Goal: Task Accomplishment & Management: Complete application form

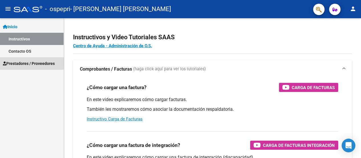
click at [17, 63] on span "Prestadores / Proveedores" at bounding box center [29, 63] width 52 height 6
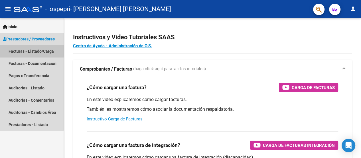
click at [17, 50] on link "Facturas - Listado/Carga" at bounding box center [32, 51] width 64 height 12
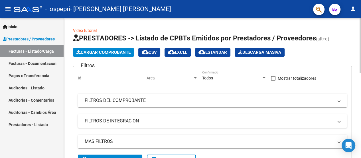
click at [91, 52] on span "Cargar Comprobante" at bounding box center [103, 52] width 54 height 5
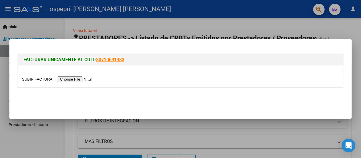
click at [73, 79] on input "file" at bounding box center [58, 79] width 72 height 6
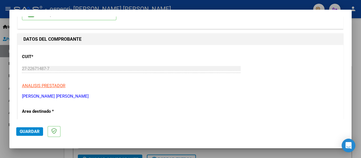
scroll to position [53, 0]
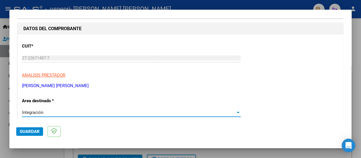
click at [237, 113] on div at bounding box center [238, 112] width 3 height 1
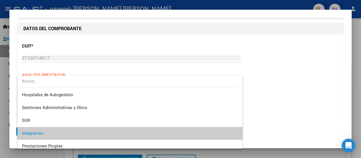
scroll to position [21, 0]
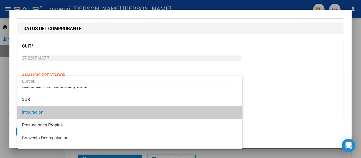
click at [236, 112] on mat-option "Integración" at bounding box center [129, 112] width 225 height 13
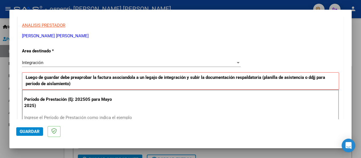
scroll to position [111, 0]
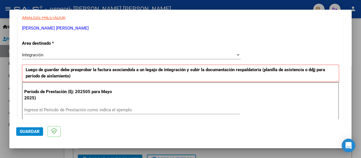
click at [29, 109] on input "Ingrese el Período de Prestación como indica el ejemplo" at bounding box center [132, 110] width 216 height 5
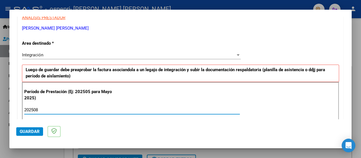
type input "202508"
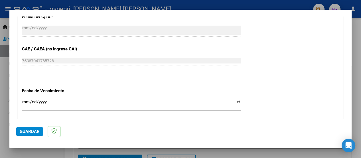
scroll to position [342, 0]
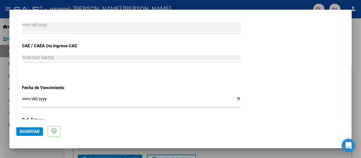
click at [235, 98] on input "Ingresar la fecha" at bounding box center [131, 101] width 219 height 9
type input "[DATE]"
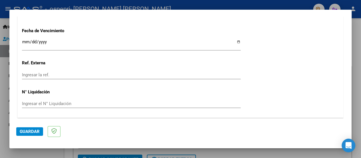
scroll to position [416, 0]
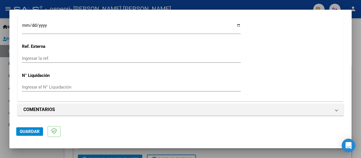
click at [27, 86] on input "Ingresar el N° Liquidación" at bounding box center [131, 87] width 219 height 5
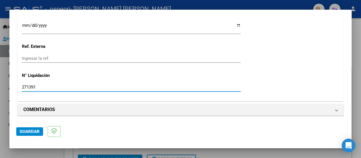
type input "271391"
click at [96, 132] on mat-dialog-actions "Guardar" at bounding box center [180, 131] width 329 height 23
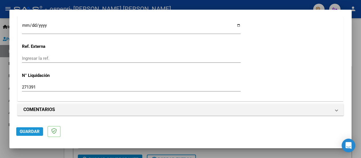
click at [25, 132] on span "Guardar" at bounding box center [30, 131] width 20 height 5
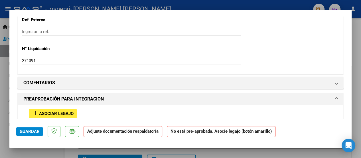
scroll to position [475, 0]
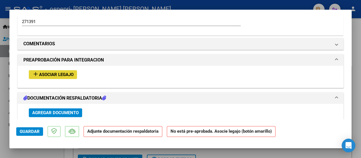
click at [59, 73] on span "Asociar Legajo" at bounding box center [56, 74] width 35 height 5
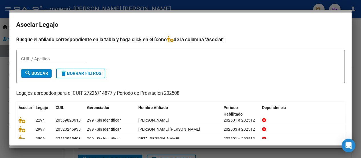
scroll to position [22, 0]
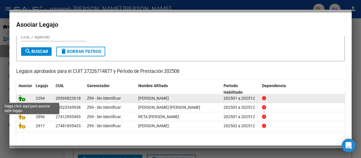
click at [23, 99] on icon at bounding box center [22, 98] width 7 height 6
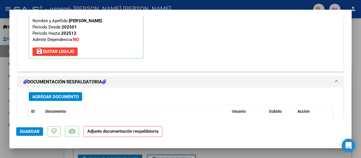
scroll to position [596, 0]
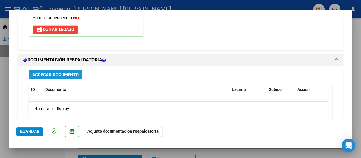
click at [60, 72] on span "Agregar Documento" at bounding box center [55, 74] width 46 height 5
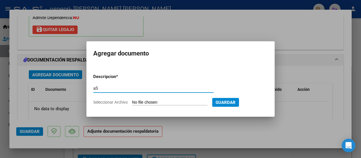
type input "a"
type input "A"
type input "Planilla de Asistencia"
click at [111, 103] on span "Seleccionar Archivo" at bounding box center [110, 102] width 35 height 5
click at [132, 103] on input "Seleccionar Archivo" at bounding box center [170, 102] width 76 height 5
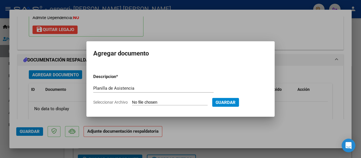
type input "C:\fakepath\Asistencia [PERSON_NAME].pdf"
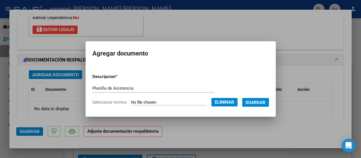
click at [266, 102] on span "Guardar" at bounding box center [256, 102] width 20 height 5
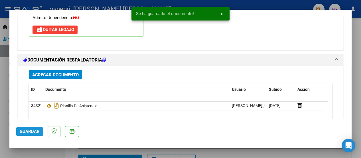
click at [29, 131] on span "Guardar" at bounding box center [30, 131] width 20 height 5
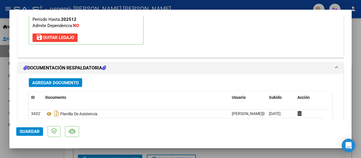
scroll to position [663, 0]
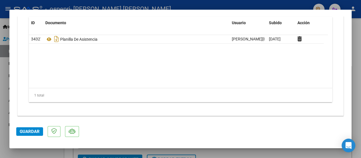
click at [29, 130] on span "Guardar" at bounding box center [30, 131] width 20 height 5
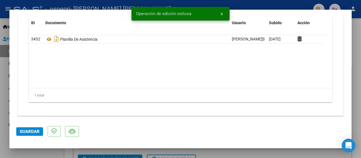
click at [357, 47] on div at bounding box center [180, 79] width 361 height 158
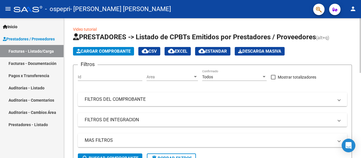
scroll to position [0, 0]
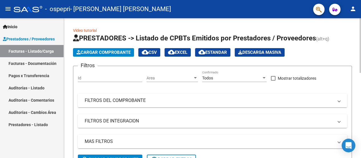
click at [357, 27] on div at bounding box center [360, 45] width 1 height 55
click at [103, 51] on span "Cargar Comprobante" at bounding box center [103, 52] width 54 height 5
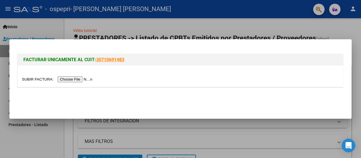
click at [75, 80] on input "file" at bounding box center [58, 79] width 72 height 6
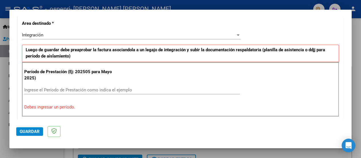
scroll to position [134, 0]
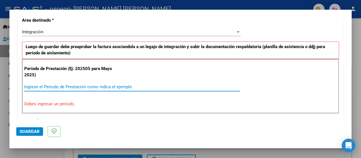
click at [28, 86] on input "Ingrese el Período de Prestación como indica el ejemplo" at bounding box center [132, 86] width 216 height 5
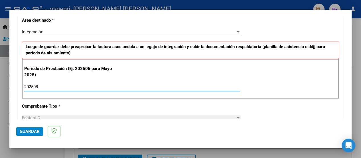
type input "202508"
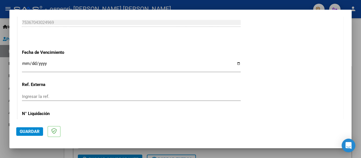
scroll to position [408, 0]
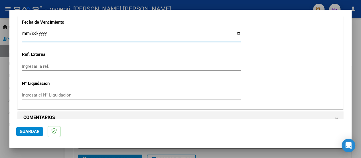
click at [236, 32] on input "Ingresar la fecha" at bounding box center [131, 35] width 219 height 9
type input "[DATE]"
click at [24, 94] on input "Ingresar el N° Liquidación" at bounding box center [131, 95] width 219 height 5
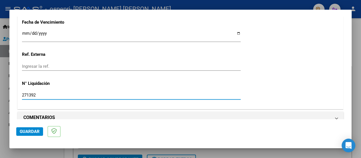
type input "271392"
click at [31, 130] on span "Guardar" at bounding box center [30, 131] width 20 height 5
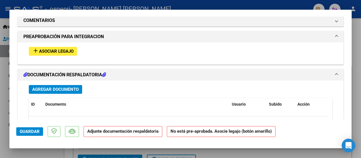
scroll to position [508, 0]
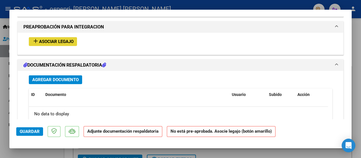
click at [63, 40] on span "Asociar Legajo" at bounding box center [56, 41] width 35 height 5
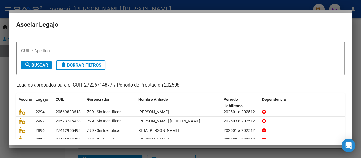
scroll to position [10, 0]
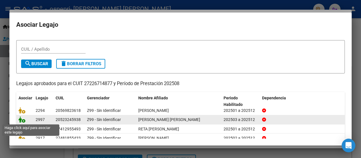
click at [23, 120] on icon at bounding box center [22, 120] width 7 height 6
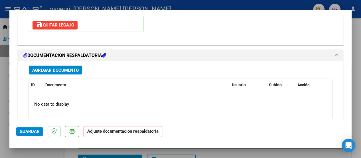
scroll to position [623, 0]
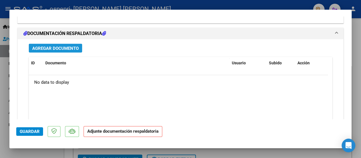
click at [51, 46] on span "Agregar Documento" at bounding box center [55, 48] width 46 height 5
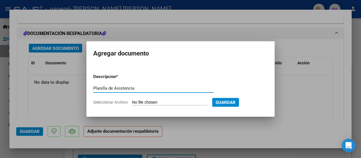
type input "Planilla de Asistencia"
click at [115, 100] on span "Seleccionar Archivo" at bounding box center [110, 102] width 35 height 5
click at [132, 100] on input "Seleccionar Archivo" at bounding box center [170, 102] width 76 height 5
type input "C:\fakepath\Asistencia [PERSON_NAME].pdf"
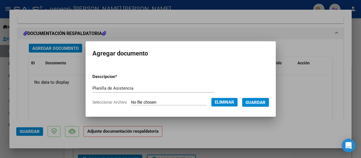
click at [266, 101] on span "Guardar" at bounding box center [256, 102] width 20 height 5
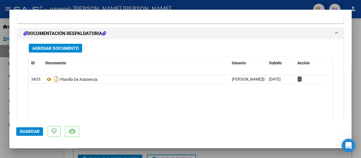
scroll to position [663, 0]
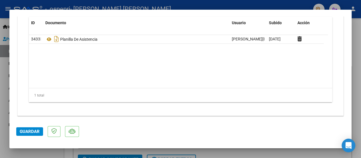
click at [28, 128] on button "Guardar" at bounding box center [29, 132] width 27 height 9
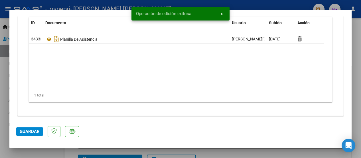
click at [39, 1] on div at bounding box center [180, 79] width 361 height 158
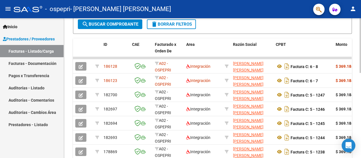
scroll to position [142, 0]
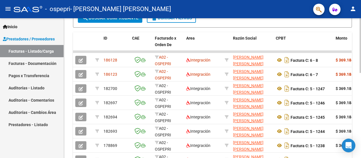
click at [355, 126] on div "Video tutorial PRESTADORES -> Listado de CPBTs Emitidos por Prestadores / Prove…" at bounding box center [213, 53] width 299 height 354
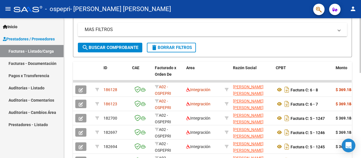
scroll to position [105, 0]
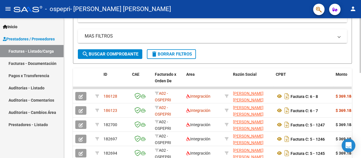
click at [357, 70] on div at bounding box center [360, 87] width 1 height 55
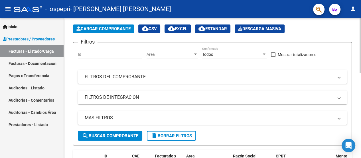
scroll to position [0, 0]
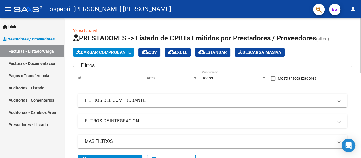
click at [357, 27] on div at bounding box center [360, 45] width 1 height 55
click at [99, 51] on span "Cargar Comprobante" at bounding box center [103, 52] width 54 height 5
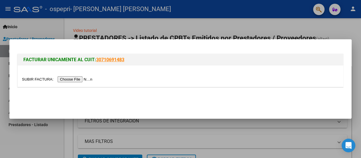
click at [69, 78] on input "file" at bounding box center [58, 79] width 72 height 6
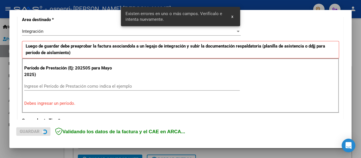
scroll to position [136, 0]
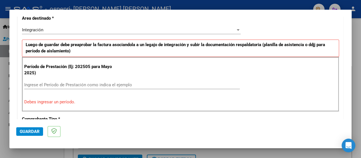
click at [32, 82] on input "Ingrese el Período de Prestación como indica el ejemplo" at bounding box center [132, 84] width 216 height 5
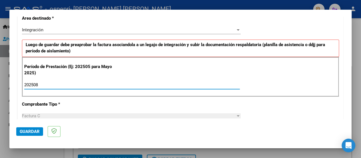
type input "202508"
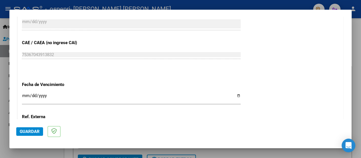
scroll to position [357, 0]
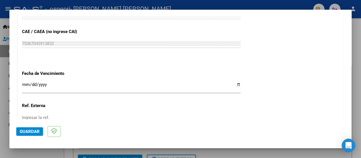
click at [236, 84] on input "Ingresar la fecha" at bounding box center [131, 86] width 219 height 9
type input "[DATE]"
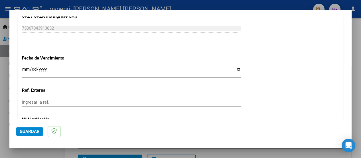
scroll to position [416, 0]
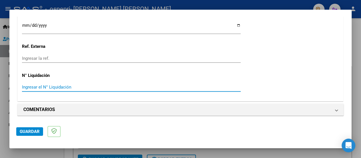
click at [31, 87] on input "Ingresar el N° Liquidación" at bounding box center [131, 87] width 219 height 5
type input "271393"
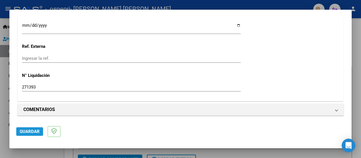
click at [32, 132] on span "Guardar" at bounding box center [30, 131] width 20 height 5
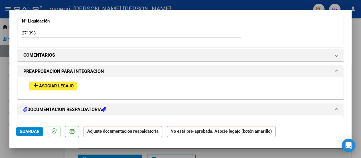
scroll to position [474, 0]
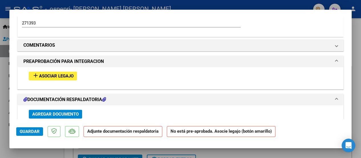
click at [48, 74] on span "Asociar Legajo" at bounding box center [56, 76] width 35 height 5
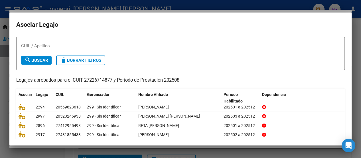
scroll to position [16, 0]
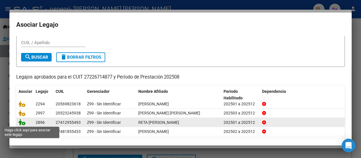
click at [24, 122] on icon at bounding box center [22, 122] width 7 height 6
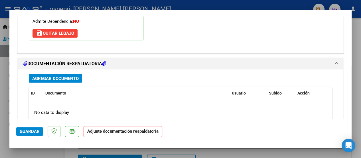
scroll to position [595, 0]
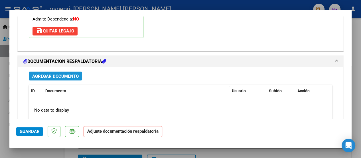
click at [60, 74] on span "Agregar Documento" at bounding box center [55, 76] width 46 height 5
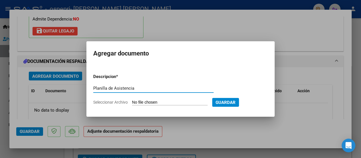
type input "Planilla de Asistencia"
click at [102, 101] on span "Seleccionar Archivo" at bounding box center [110, 102] width 35 height 5
click at [132, 101] on input "Seleccionar Archivo" at bounding box center [170, 102] width 76 height 5
type input "C:\fakepath\Asistencia [PERSON_NAME].pdf"
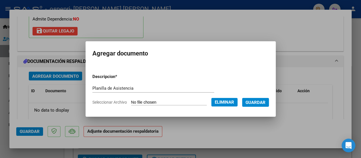
click at [261, 101] on span "Guardar" at bounding box center [256, 102] width 20 height 5
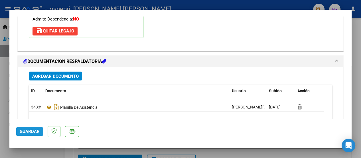
click at [33, 131] on span "Guardar" at bounding box center [30, 131] width 20 height 5
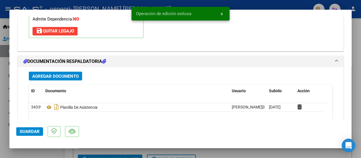
click at [355, 46] on div at bounding box center [180, 79] width 361 height 158
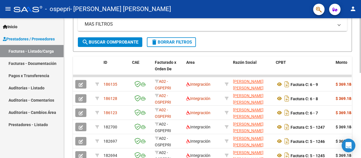
scroll to position [120, 0]
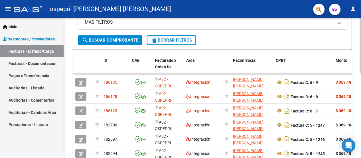
click at [357, 111] on div at bounding box center [360, 93] width 1 height 55
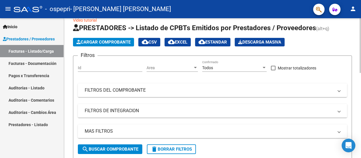
scroll to position [0, 0]
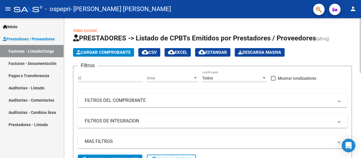
click at [357, 35] on div at bounding box center [360, 45] width 1 height 55
click at [110, 51] on span "Cargar Comprobante" at bounding box center [103, 52] width 54 height 5
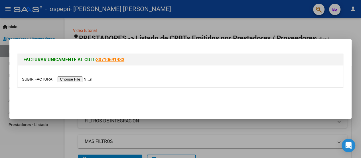
click at [78, 79] on input "file" at bounding box center [58, 79] width 72 height 6
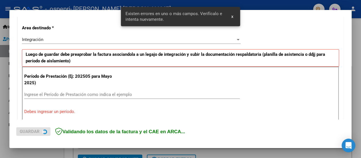
scroll to position [136, 0]
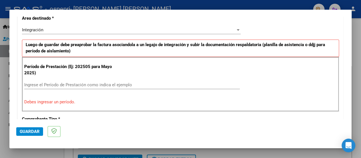
click at [27, 83] on input "Ingrese el Período de Prestación como indica el ejemplo" at bounding box center [132, 84] width 216 height 5
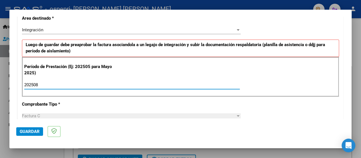
type input "202508"
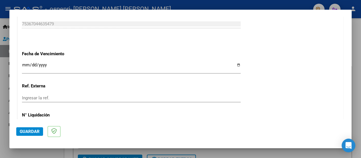
scroll to position [379, 0]
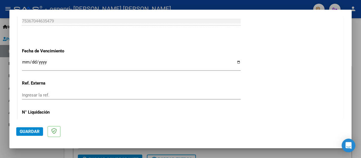
click at [235, 61] on input "Ingresar la fecha" at bounding box center [131, 64] width 219 height 9
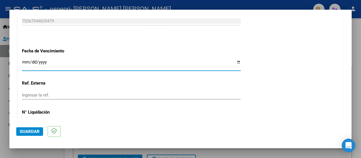
type input "[DATE]"
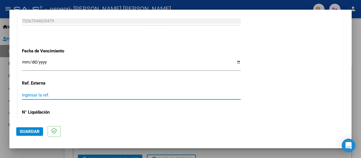
click at [24, 95] on input "Ingresar la ref." at bounding box center [131, 95] width 219 height 5
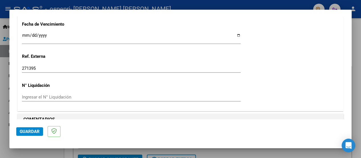
scroll to position [416, 0]
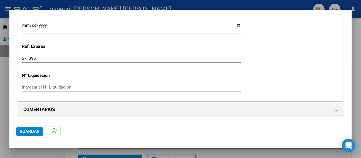
click at [41, 58] on input "271395" at bounding box center [131, 58] width 219 height 5
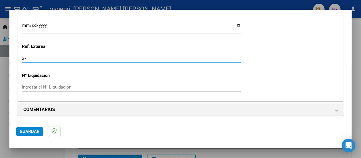
type input "2"
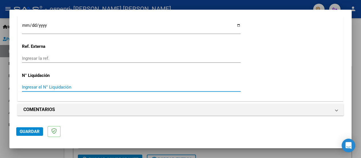
click at [30, 85] on input "Ingresar el N° Liquidación" at bounding box center [131, 87] width 219 height 5
click at [55, 87] on input "271395" at bounding box center [131, 87] width 219 height 5
type input "271395"
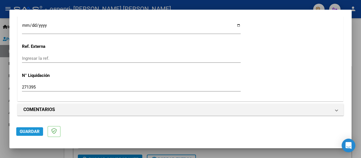
click at [30, 130] on span "Guardar" at bounding box center [30, 131] width 20 height 5
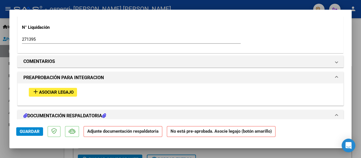
scroll to position [491, 0]
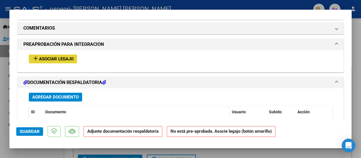
click at [61, 58] on span "Asociar Legajo" at bounding box center [56, 58] width 35 height 5
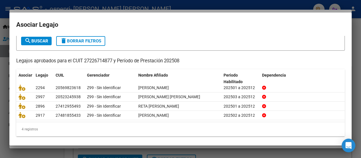
scroll to position [32, 0]
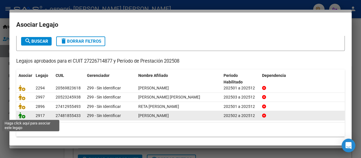
click at [22, 116] on icon at bounding box center [22, 115] width 7 height 6
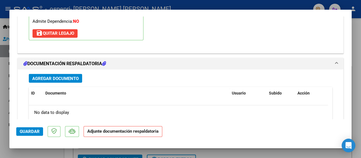
scroll to position [597, 0]
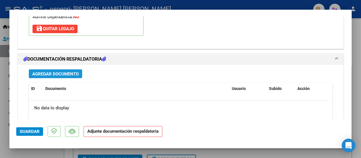
click at [39, 72] on span "Agregar Documento" at bounding box center [55, 73] width 46 height 5
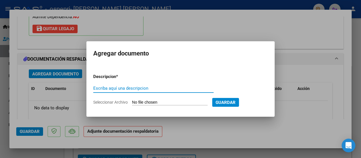
click at [99, 88] on input "Escriba aquí una descripcion" at bounding box center [153, 88] width 120 height 5
type input "Planilla de Asistencia"
click at [110, 103] on span "Seleccionar Archivo" at bounding box center [110, 102] width 35 height 5
click at [132, 103] on input "Seleccionar Archivo" at bounding box center [170, 102] width 76 height 5
type input "C:\fakepath\Asistencia [PERSON_NAME][GEOGRAPHIC_DATA]pdf"
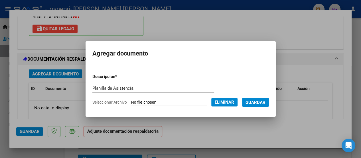
click at [257, 101] on span "Guardar" at bounding box center [256, 102] width 20 height 5
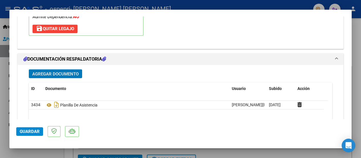
click at [36, 130] on span "Guardar" at bounding box center [30, 131] width 20 height 5
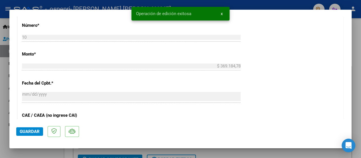
scroll to position [270, 0]
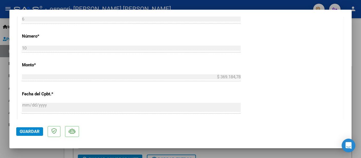
click at [284, 4] on div at bounding box center [180, 79] width 361 height 158
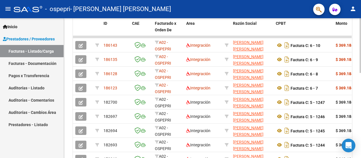
scroll to position [157, 0]
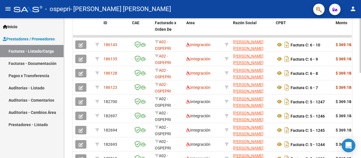
click at [357, 122] on div "Video tutorial PRESTADORES -> Listado de CPBTs Emitidos por Prestadores / Prove…" at bounding box center [213, 38] width 299 height 354
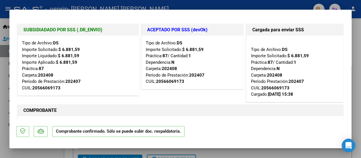
click at [271, 3] on div at bounding box center [180, 79] width 361 height 158
type input "$ 0,00"
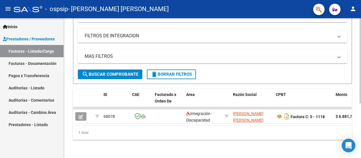
scroll to position [90, 0]
click at [360, 148] on div at bounding box center [360, 115] width 1 height 85
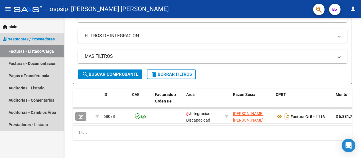
click at [7, 48] on link "Facturas - Listado/Carga" at bounding box center [32, 51] width 64 height 12
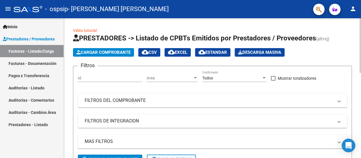
click at [100, 50] on span "Cargar Comprobante" at bounding box center [103, 52] width 54 height 5
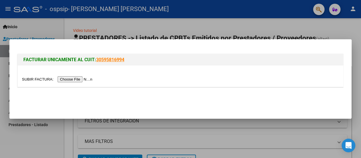
click at [71, 80] on input "file" at bounding box center [58, 79] width 72 height 6
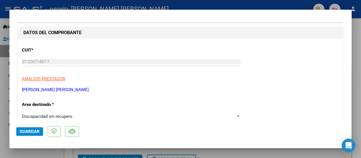
scroll to position [95, 0]
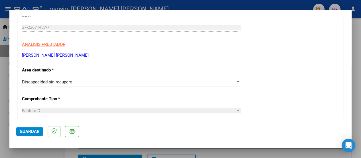
click at [237, 81] on div at bounding box center [238, 81] width 3 height 1
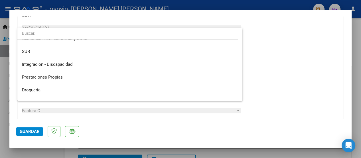
scroll to position [0, 0]
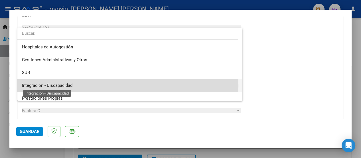
click at [62, 86] on span "Integración - Discapacidad" at bounding box center [47, 85] width 50 height 5
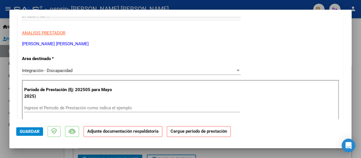
scroll to position [137, 0]
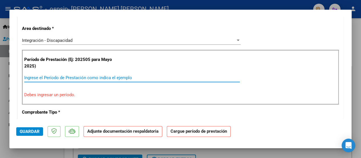
click at [31, 79] on input "Ingrese el Período de Prestación como indica el ejemplo" at bounding box center [132, 77] width 216 height 5
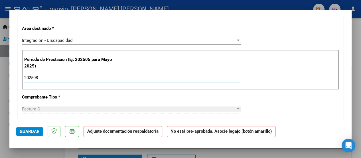
type input "202508"
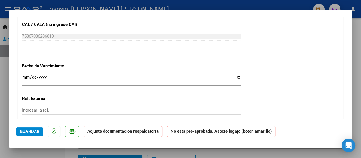
scroll to position [396, 0]
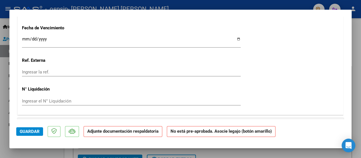
click at [236, 37] on input "Ingresar la fecha" at bounding box center [131, 41] width 219 height 9
type input "[DATE]"
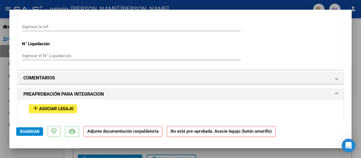
scroll to position [498, 0]
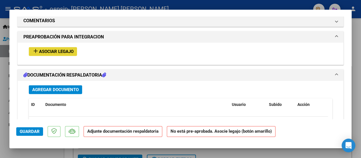
click at [57, 49] on span "Asociar Legajo" at bounding box center [56, 51] width 35 height 5
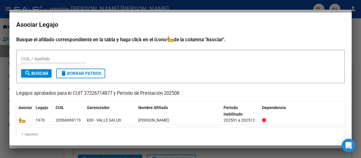
drag, startPoint x: 348, startPoint y: 83, endPoint x: 350, endPoint y: 74, distance: 9.1
click at [350, 74] on mat-dialog-content "Busque el afiliado correspondiente en la tabla y haga click en el ícono de la c…" at bounding box center [180, 87] width 342 height 103
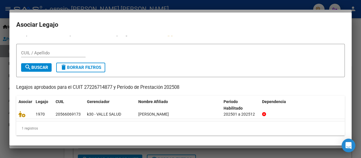
scroll to position [7, 0]
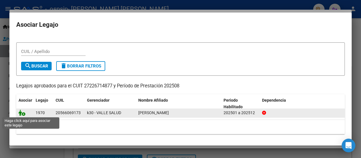
click at [21, 113] on icon at bounding box center [22, 113] width 7 height 6
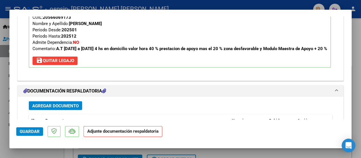
scroll to position [578, 0]
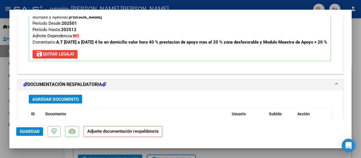
click at [73, 102] on span "Agregar Documento" at bounding box center [55, 99] width 46 height 5
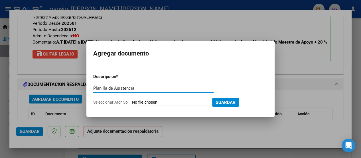
type input "Planilla de Asistencia"
click at [136, 101] on input "Seleccionar Archivo" at bounding box center [170, 102] width 76 height 5
type input "C:\fakepath\Asistencia Agosto Leonidas MP.pdf"
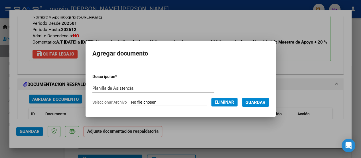
click at [260, 101] on span "Guardar" at bounding box center [256, 102] width 20 height 5
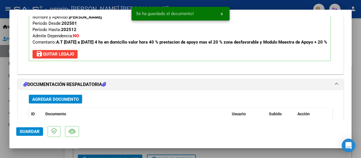
scroll to position [618, 0]
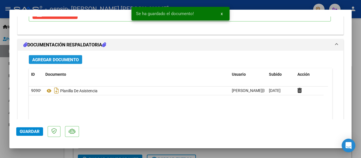
click at [62, 62] on span "Agregar Documento" at bounding box center [55, 59] width 46 height 5
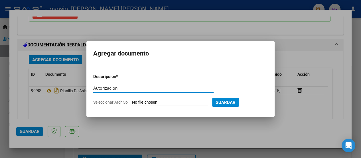
type input "Autorizacion"
click at [137, 102] on input "Seleccionar Archivo" at bounding box center [170, 102] width 76 height 5
type input "C:\fakepath\TORRES BRAVO LEONIDAS MAESTRA AUTORIZACION 2025_.pdf"
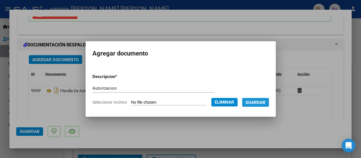
click at [262, 103] on span "Guardar" at bounding box center [256, 102] width 20 height 5
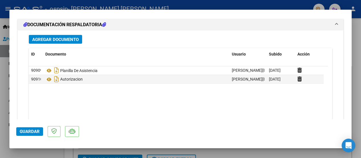
scroll to position [676, 0]
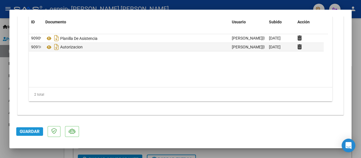
click at [31, 130] on span "Guardar" at bounding box center [30, 131] width 20 height 5
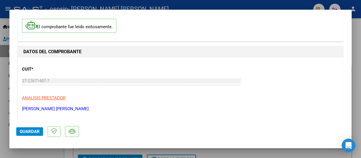
scroll to position [0, 0]
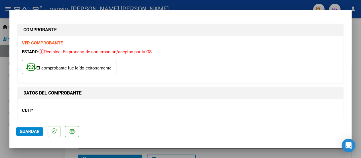
click at [358, 23] on div at bounding box center [180, 79] width 361 height 158
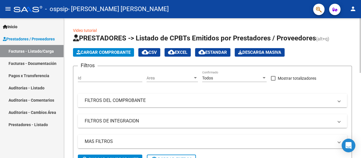
click at [120, 50] on span "Cargar Comprobante" at bounding box center [103, 52] width 54 height 5
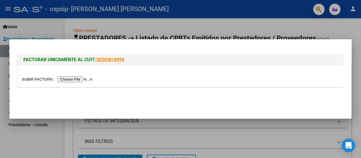
click at [74, 79] on input "file" at bounding box center [58, 79] width 72 height 6
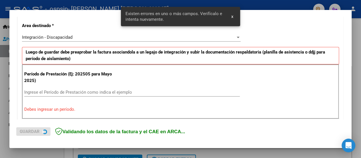
scroll to position [136, 0]
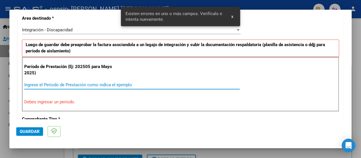
click at [30, 83] on input "Ingrese el Período de Prestación como indica el ejemplo" at bounding box center [132, 84] width 216 height 5
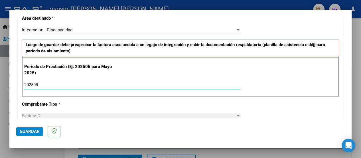
type input "202508"
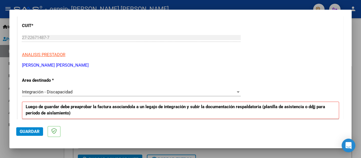
scroll to position [109, 0]
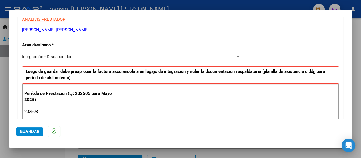
click at [237, 57] on div at bounding box center [238, 56] width 3 height 1
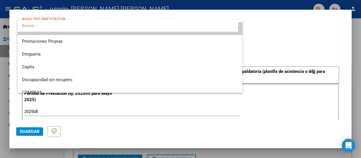
scroll to position [55, 0]
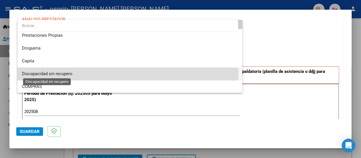
click at [69, 72] on span "Discapacidad sin recupero" at bounding box center [47, 73] width 50 height 5
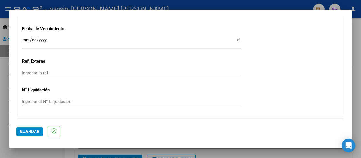
scroll to position [359, 0]
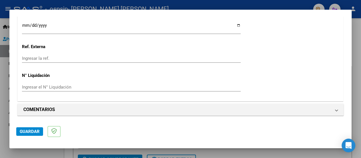
click at [235, 25] on input "Ingresar la fecha" at bounding box center [131, 27] width 219 height 9
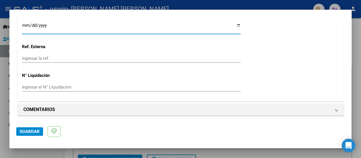
type input "[DATE]"
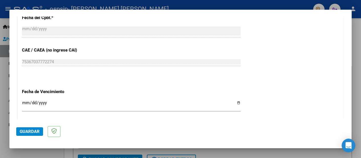
scroll to position [359, 0]
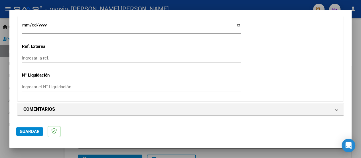
click at [28, 130] on span "Guardar" at bounding box center [30, 131] width 20 height 5
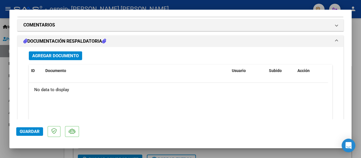
scroll to position [466, 0]
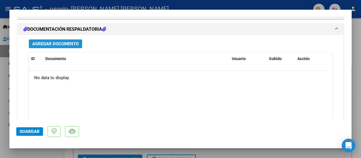
click at [58, 41] on span "Agregar Documento" at bounding box center [55, 43] width 46 height 5
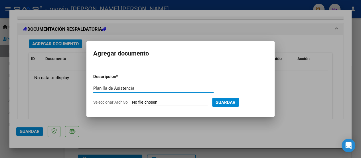
type input "Planilla de Asistencia"
click at [121, 102] on span "Seleccionar Archivo" at bounding box center [110, 102] width 35 height 5
click at [132, 102] on input "Seleccionar Archivo" at bounding box center [170, 102] width 76 height 5
type input "C:\fakepath\Asistencia Agosto Leonidas AT.pdf"
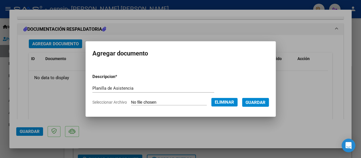
click at [260, 101] on span "Guardar" at bounding box center [256, 102] width 20 height 5
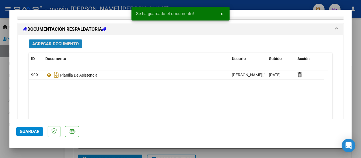
click at [35, 43] on span "Agregar Documento" at bounding box center [55, 43] width 46 height 5
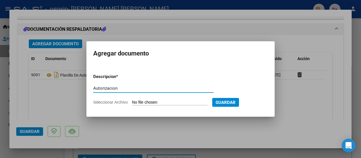
type input "Autorizacion"
click at [116, 102] on span "Seleccionar Archivo" at bounding box center [110, 102] width 35 height 5
click at [132, 102] on input "Seleccionar Archivo" at bounding box center [170, 102] width 76 height 5
type input "C:\fakepath\Autoizacion Leo AT.jpg"
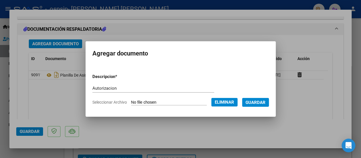
click at [266, 101] on span "Guardar" at bounding box center [256, 102] width 20 height 5
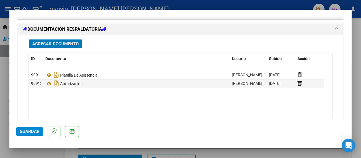
click at [25, 131] on span "Guardar" at bounding box center [30, 131] width 20 height 5
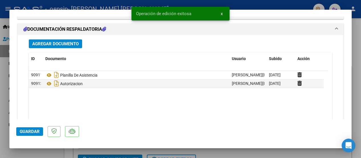
drag, startPoint x: 273, startPoint y: 3, endPoint x: 274, endPoint y: 1, distance: 3.1
click at [274, 1] on div at bounding box center [180, 79] width 361 height 158
type input "$ 0,00"
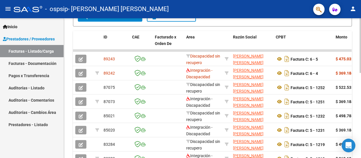
scroll to position [153, 0]
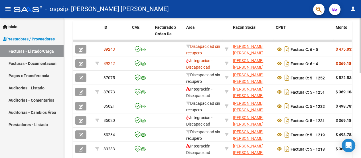
click at [360, 88] on div at bounding box center [360, 106] width 1 height 55
